Goal: Obtain resource: Obtain resource

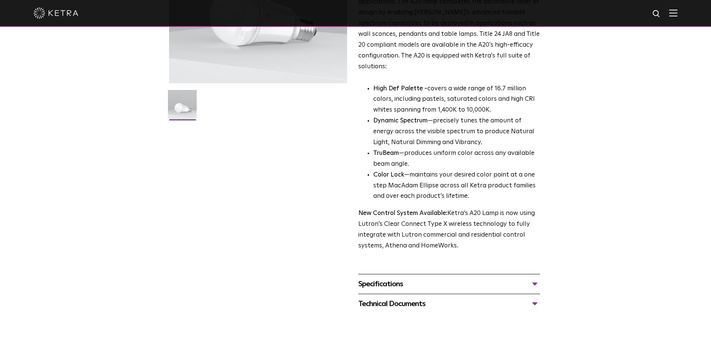
scroll to position [199, 0]
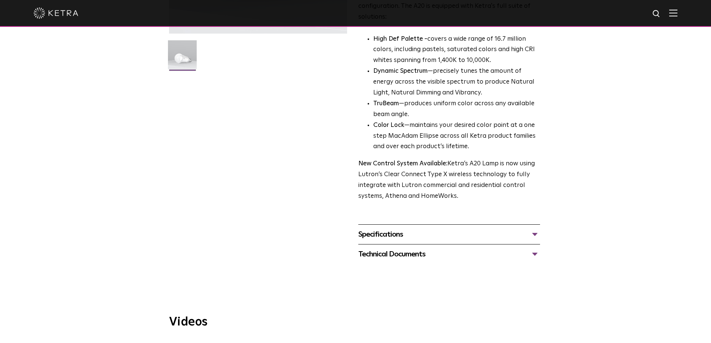
click at [408, 228] on div "Specifications" at bounding box center [449, 234] width 182 height 12
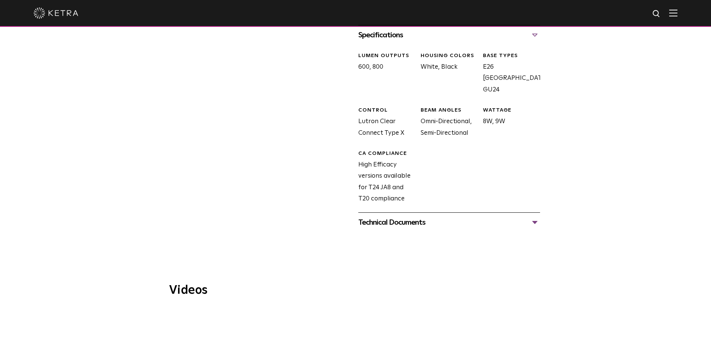
click at [414, 216] on div "Technical Documents" at bounding box center [449, 222] width 182 height 12
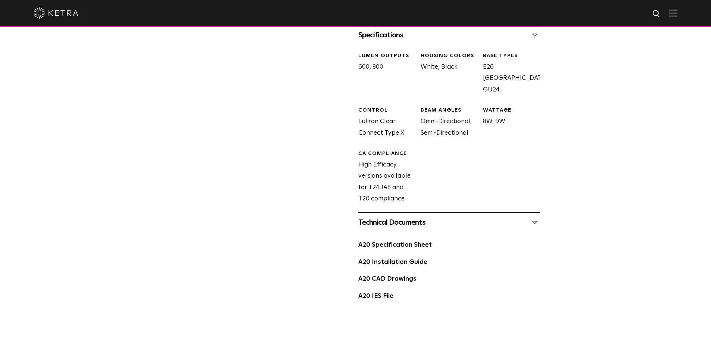
scroll to position [448, 0]
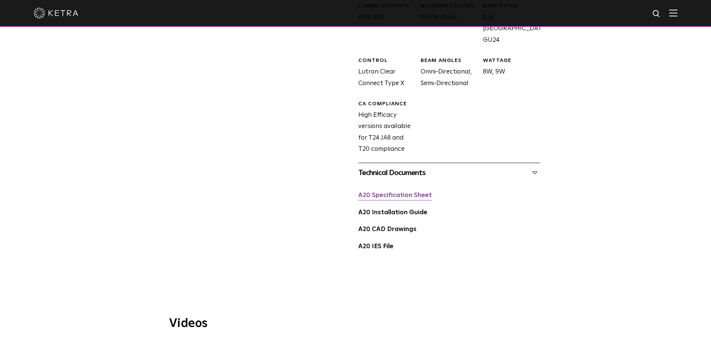
click at [421, 192] on link "A20 Specification Sheet" at bounding box center [395, 195] width 74 height 6
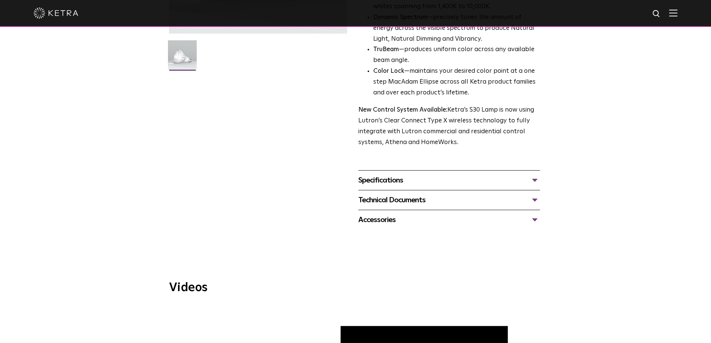
scroll to position [348, 0]
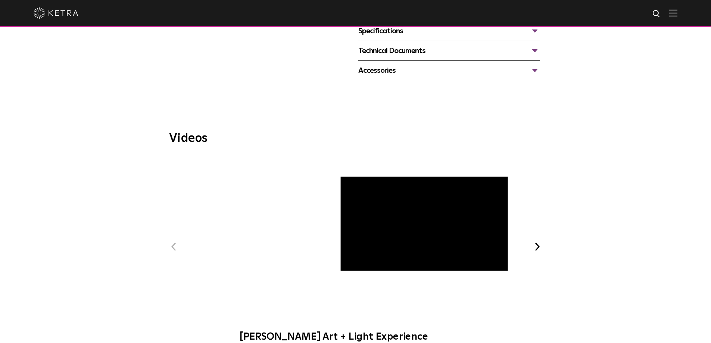
click at [391, 31] on div "Specifications" at bounding box center [449, 31] width 182 height 12
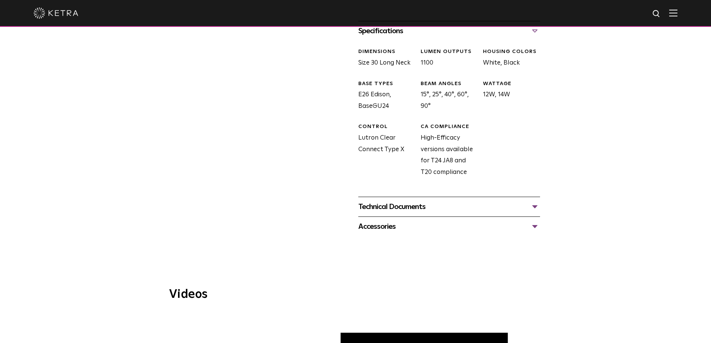
click at [413, 210] on div "Technical Documents" at bounding box center [449, 207] width 182 height 12
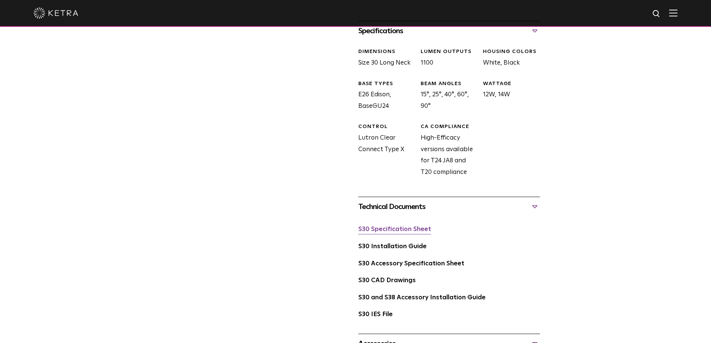
click at [402, 230] on link "S30 Specification Sheet" at bounding box center [394, 229] width 73 height 6
